Goal: Information Seeking & Learning: Learn about a topic

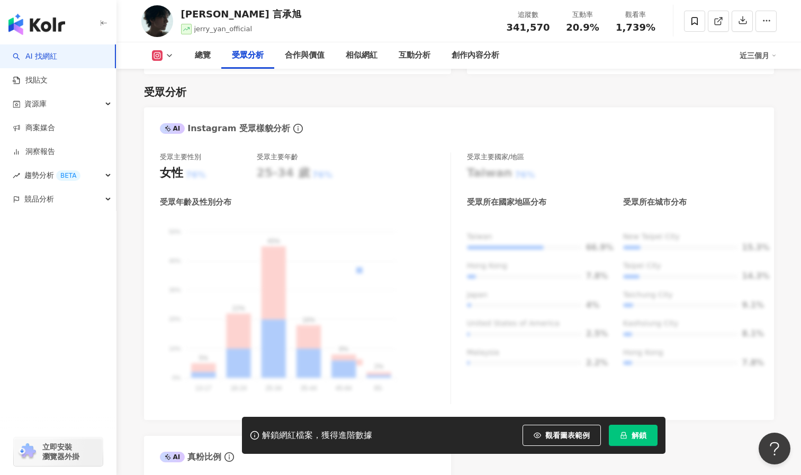
click at [353, 86] on div "受眾分析 AI Instagram 受眾樣貌分析 受眾主要性別 女性 76% 受眾主要年齡 25-34 歲 76% 受眾年齡及性別分布 男性 女性 50% 5…" at bounding box center [459, 338] width 630 height 529
click at [553, 68] on div "總覽 受眾分析 合作與價值 相似網紅 互動分析 創作內容分析" at bounding box center [461, 55] width 555 height 26
click at [409, 56] on div "互動分析" at bounding box center [415, 55] width 32 height 13
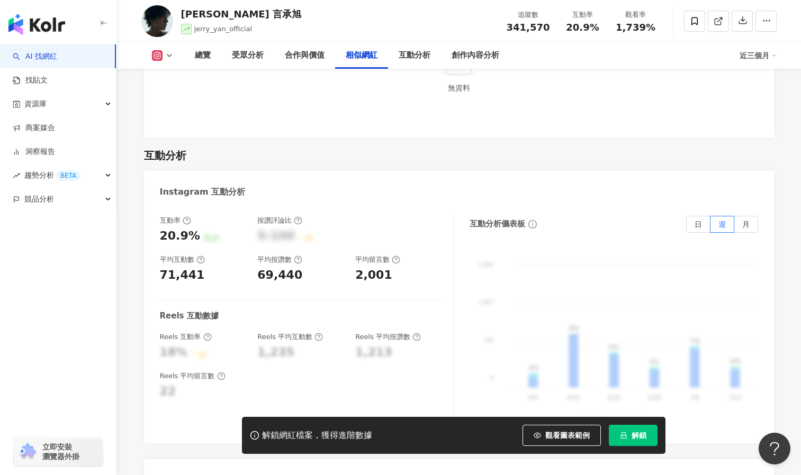
scroll to position [1810, 0]
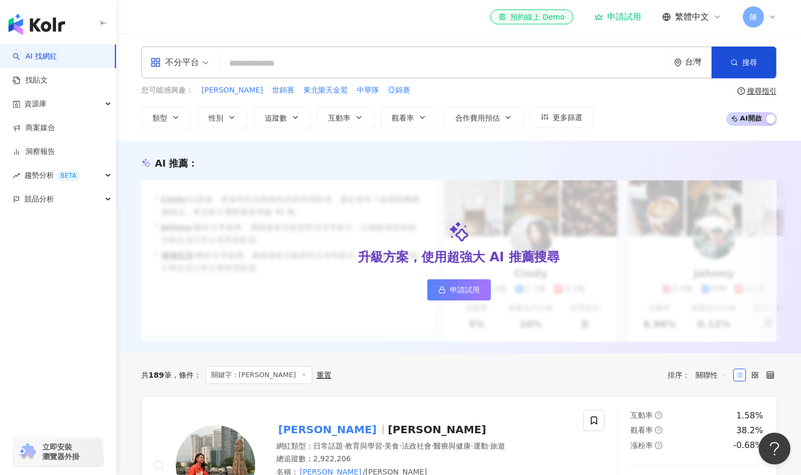
click at [264, 59] on input "search" at bounding box center [444, 63] width 442 height 20
click at [270, 64] on input "search" at bounding box center [444, 63] width 442 height 20
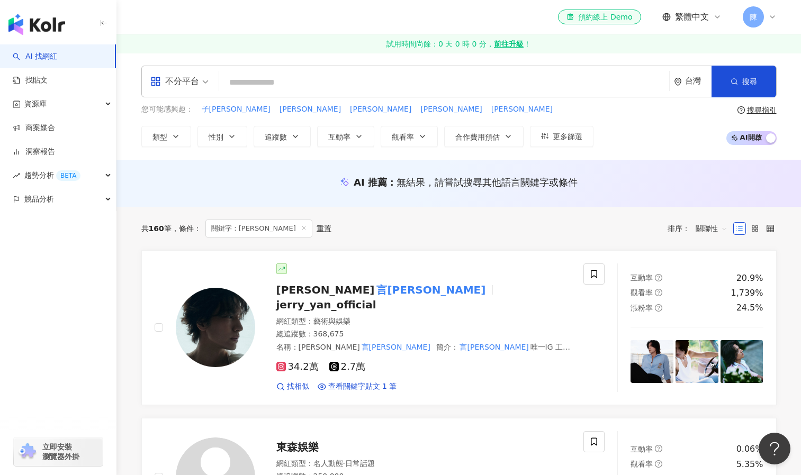
click at [250, 85] on input "search" at bounding box center [444, 83] width 442 height 20
click at [250, 85] on input "**" at bounding box center [444, 83] width 442 height 20
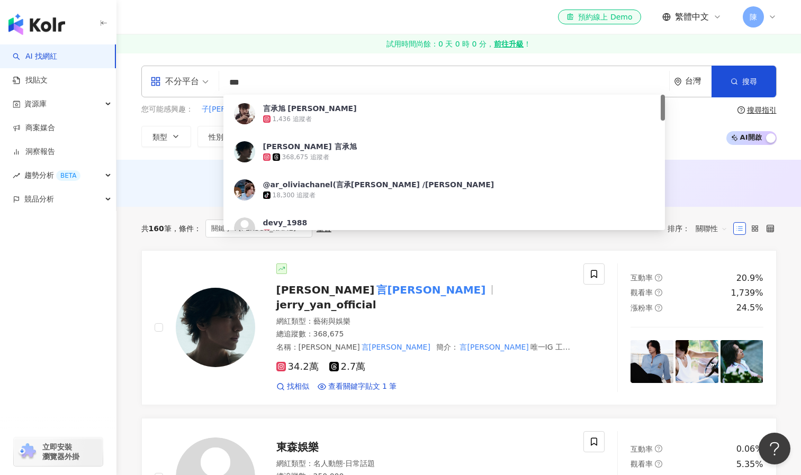
type input "***"
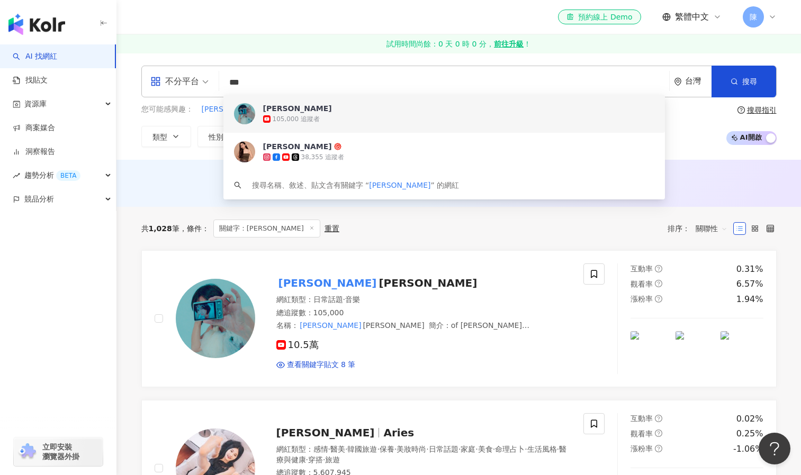
click at [315, 115] on div "105,000 追蹤者" at bounding box center [296, 119] width 47 height 9
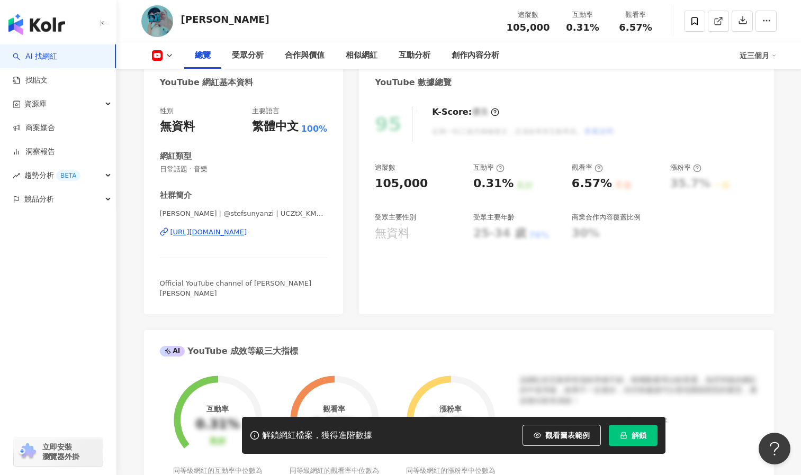
scroll to position [53, 0]
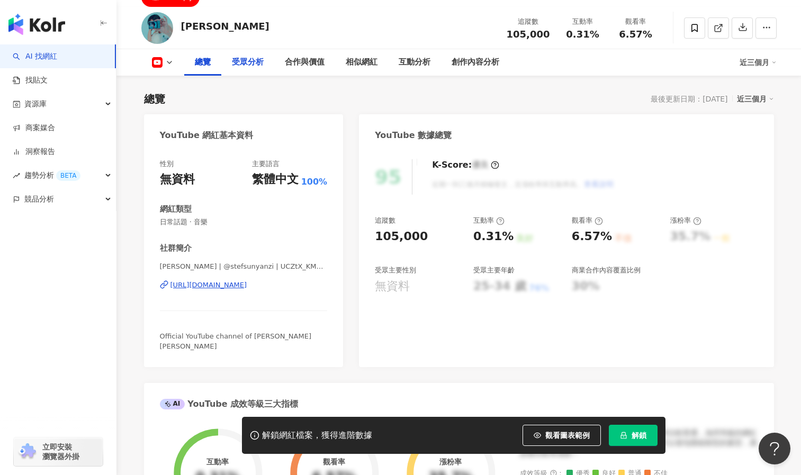
click at [251, 64] on div "受眾分析" at bounding box center [248, 62] width 32 height 13
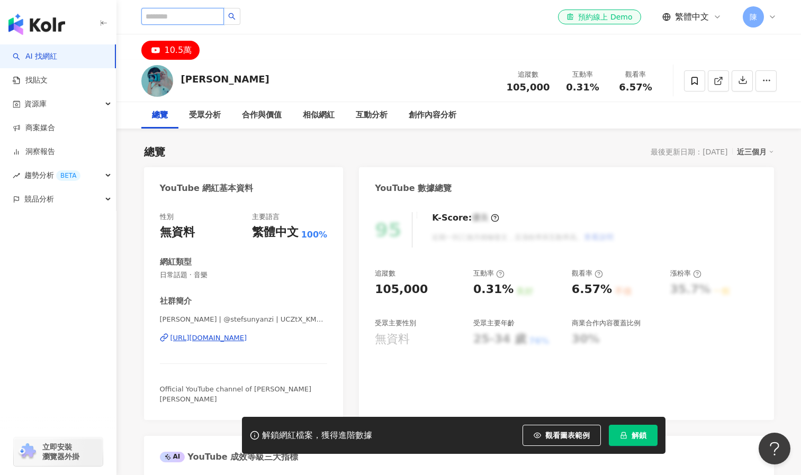
click at [195, 17] on input "search" at bounding box center [182, 16] width 83 height 17
type input "***"
click at [236, 17] on icon "search" at bounding box center [231, 16] width 7 height 7
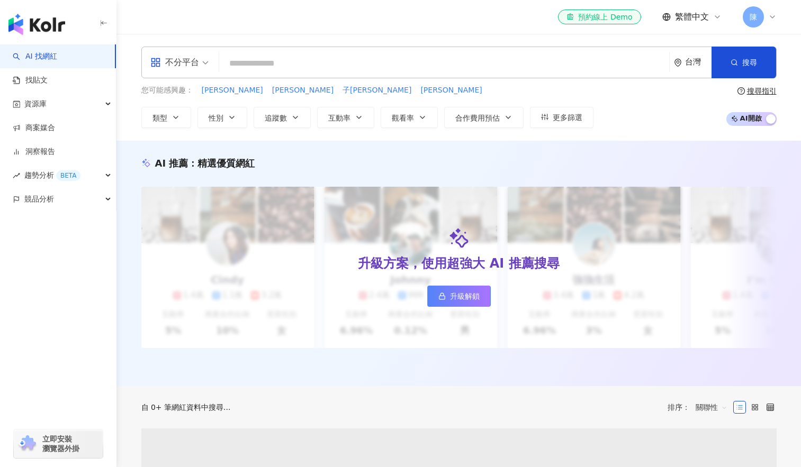
click at [272, 61] on input "search" at bounding box center [444, 63] width 442 height 20
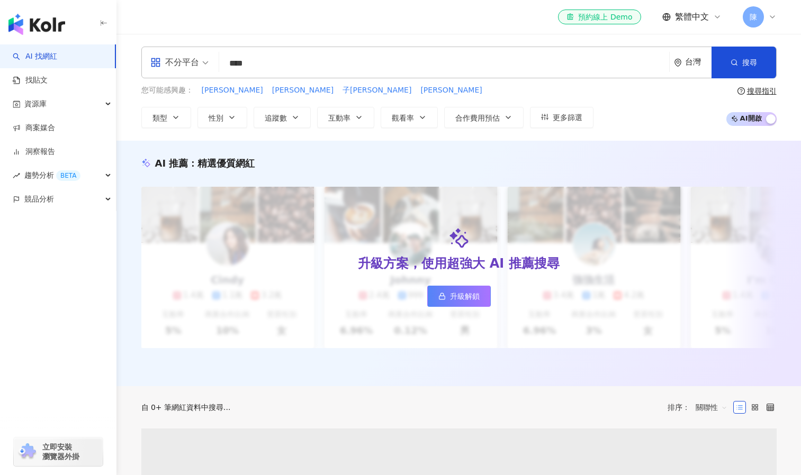
type input "***"
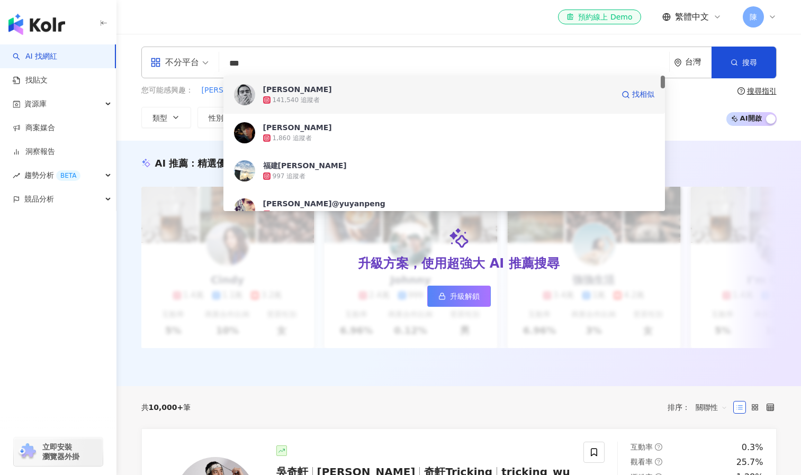
click at [298, 98] on div "141,540 追蹤者" at bounding box center [296, 100] width 47 height 9
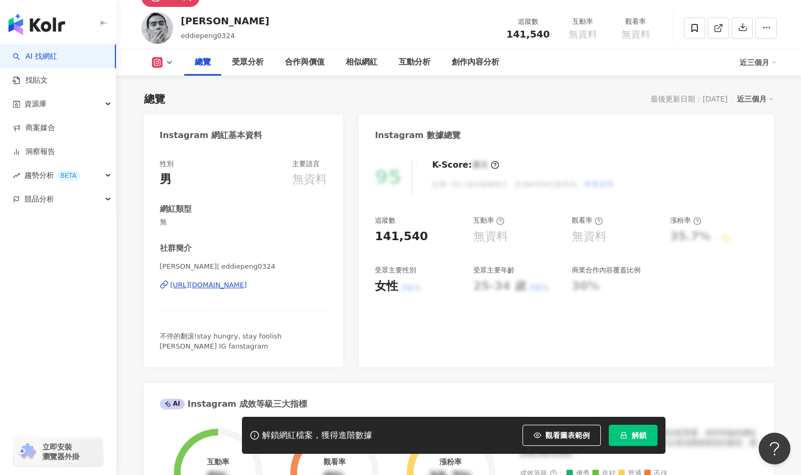
click at [245, 59] on div "受眾分析" at bounding box center [248, 62] width 32 height 13
click at [245, 62] on div "受眾分析" at bounding box center [247, 62] width 53 height 26
click at [251, 64] on div "受眾分析" at bounding box center [247, 62] width 53 height 26
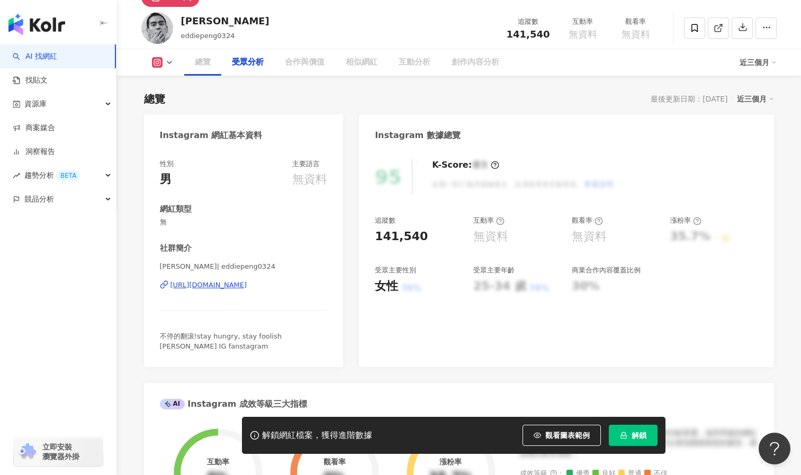
scroll to position [885, 0]
